Goal: Check status: Check status

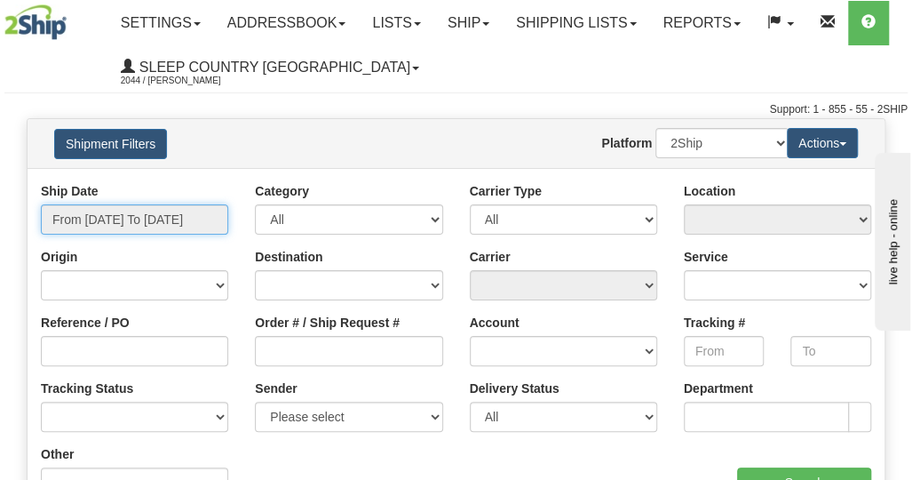
click at [93, 218] on input "From [DATE] To [DATE]" at bounding box center [134, 219] width 187 height 30
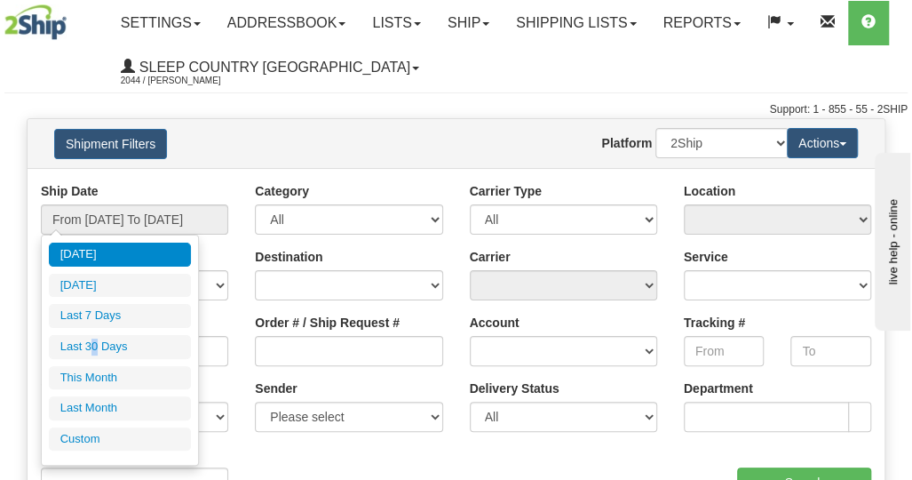
drag, startPoint x: 95, startPoint y: 343, endPoint x: 104, endPoint y: 342, distance: 8.9
click at [96, 343] on li "Last 30 Days" at bounding box center [120, 347] width 142 height 24
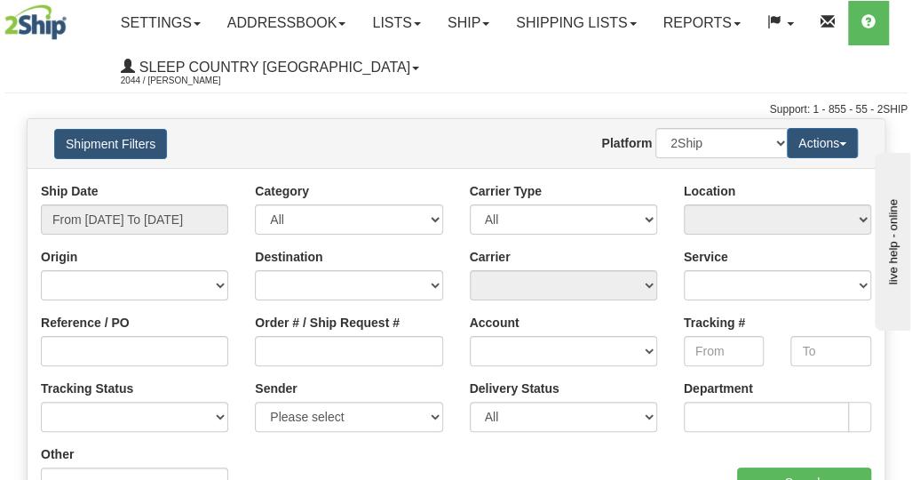
type input "From [DATE] To [DATE]"
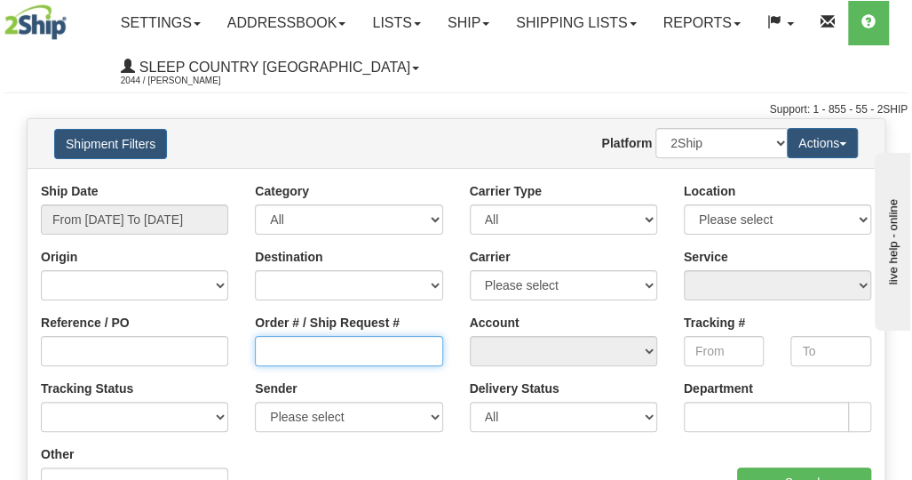
click at [298, 348] on input "Order # / Ship Request #" at bounding box center [348, 351] width 187 height 30
paste input "9002I125404"
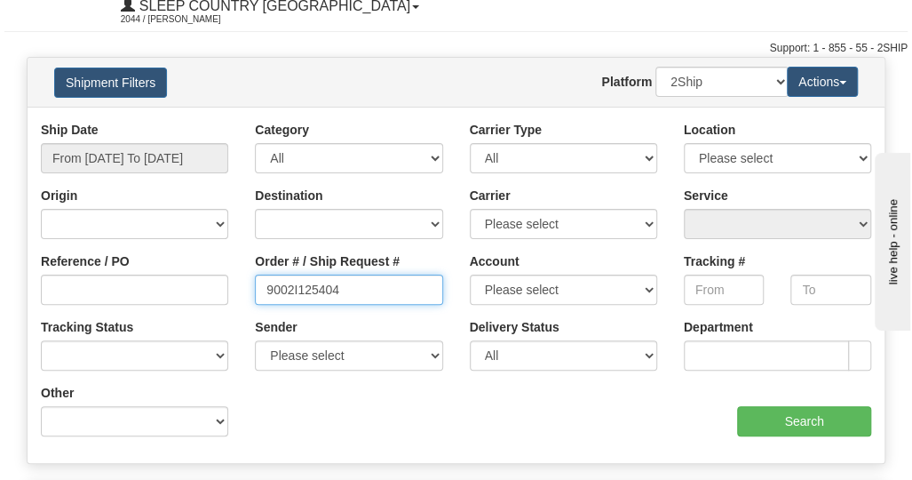
scroll to position [89, 0]
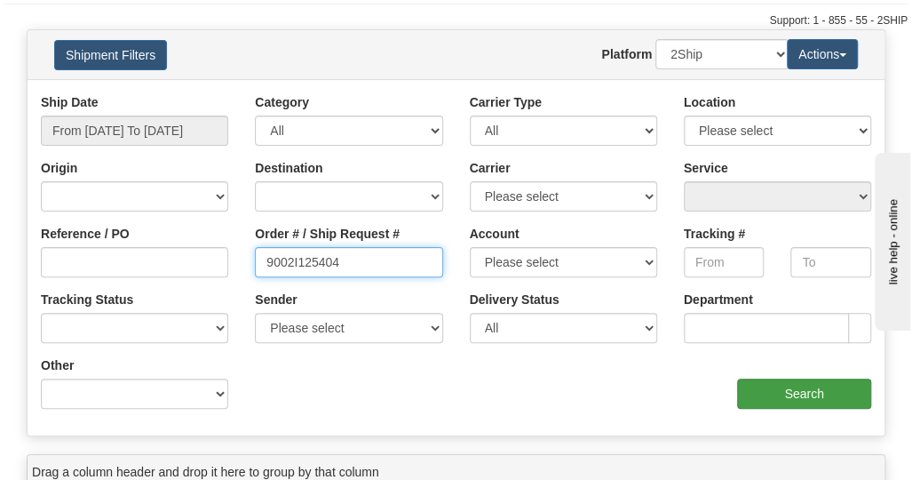
type input "9002I125404"
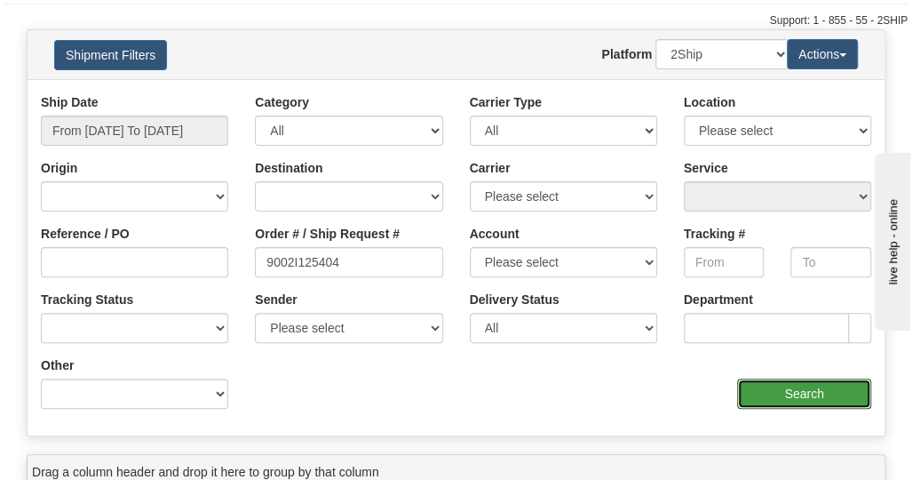
drag, startPoint x: 764, startPoint y: 392, endPoint x: 745, endPoint y: 385, distance: 19.7
click at [765, 392] on input "Search" at bounding box center [804, 393] width 134 height 30
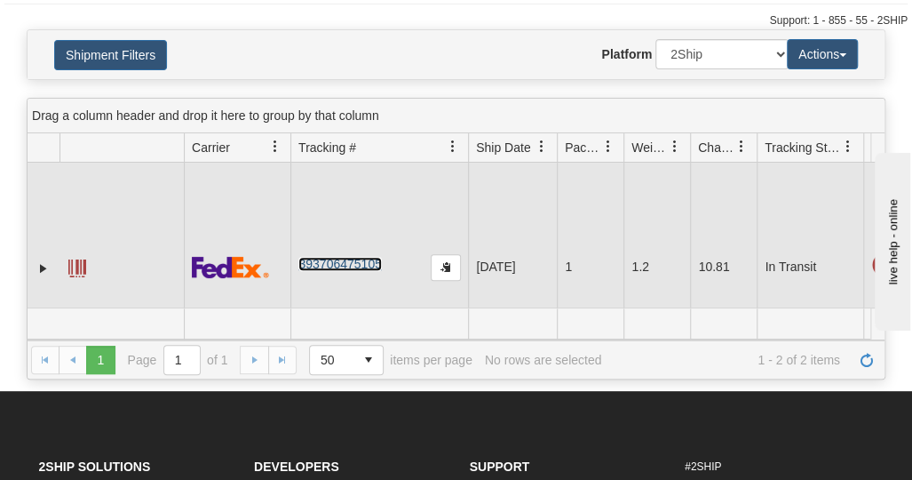
click at [352, 266] on link "393706475105" at bounding box center [339, 264] width 83 height 14
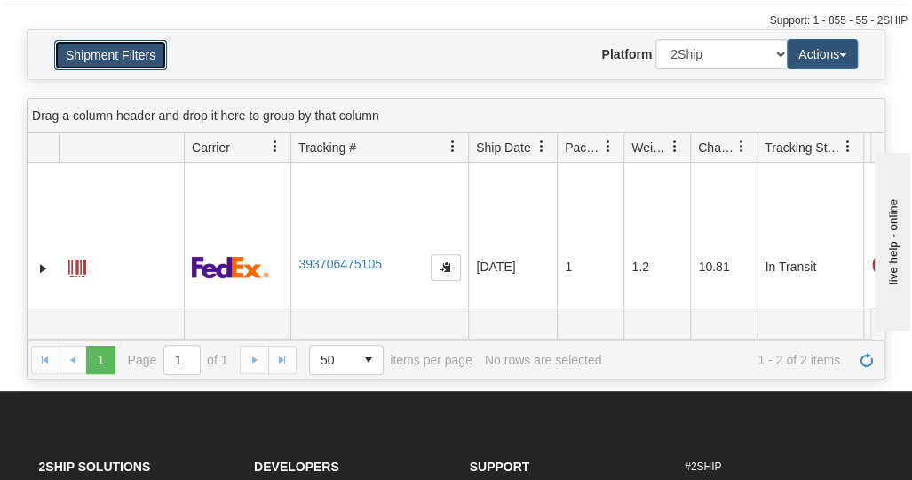
click at [83, 60] on button "Shipment Filters" at bounding box center [110, 55] width 113 height 30
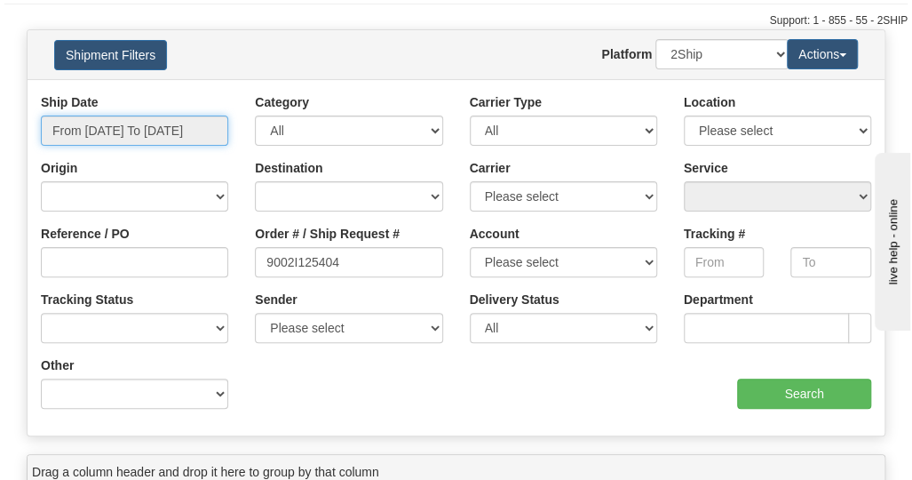
click at [104, 124] on input "From [DATE] To [DATE]" at bounding box center [134, 130] width 187 height 30
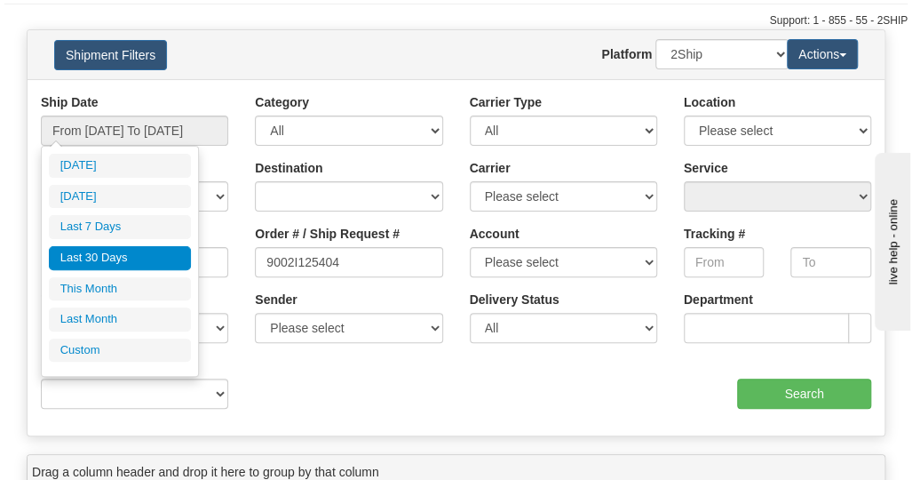
click at [99, 260] on li "Last 30 Days" at bounding box center [120, 258] width 142 height 24
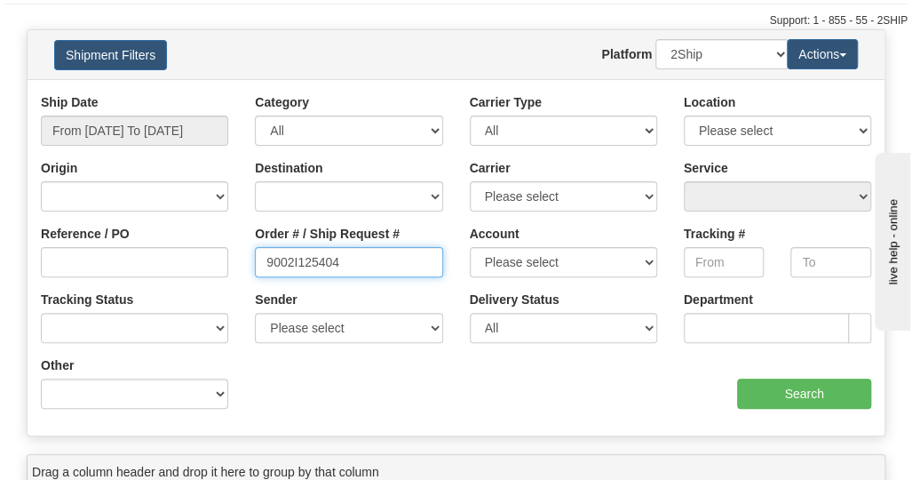
drag, startPoint x: 384, startPoint y: 260, endPoint x: 158, endPoint y: 269, distance: 225.7
click at [158, 93] on div "Reference / PO Order # / Ship Request # 9002I125404 Account Please select [GEOG…" at bounding box center [456, 93] width 857 height 0
paste input "9000I128594"
type input "9000I128594"
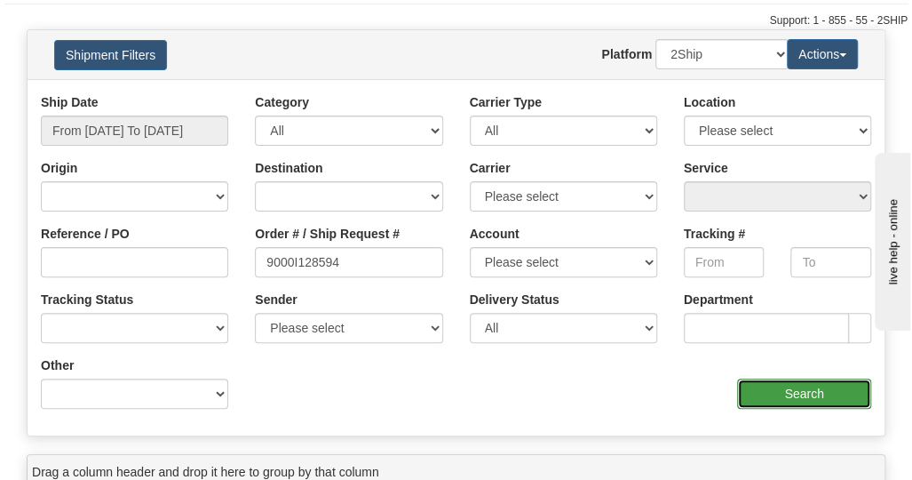
click at [781, 392] on input "Search" at bounding box center [804, 393] width 134 height 30
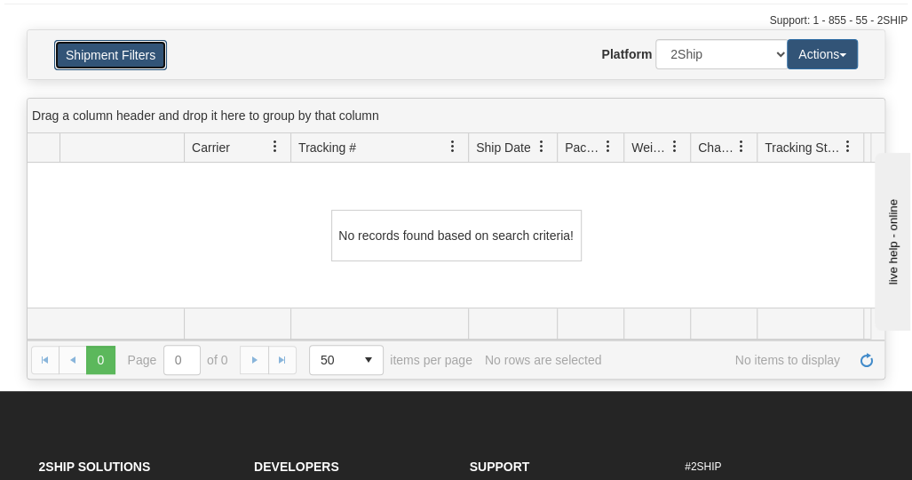
click at [107, 59] on button "Shipment Filters" at bounding box center [110, 55] width 113 height 30
